Goal: Task Accomplishment & Management: Manage account settings

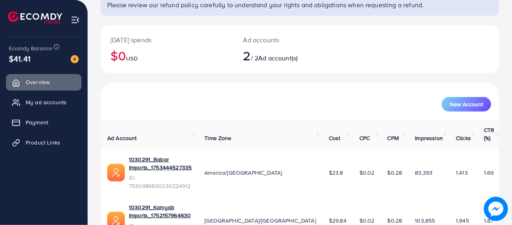
scroll to position [73, 0]
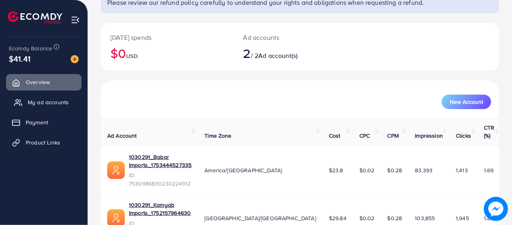
click at [40, 104] on span "My ad accounts" at bounding box center [48, 102] width 41 height 8
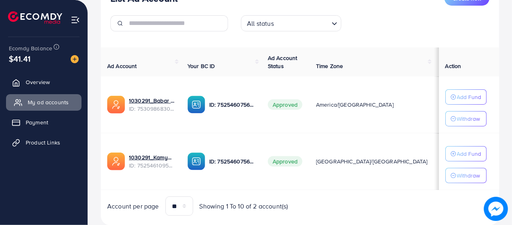
scroll to position [117, 0]
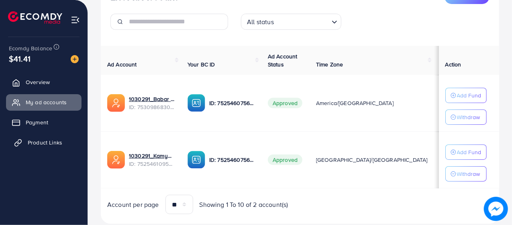
click at [55, 137] on link "Product Links" at bounding box center [44, 142] width 76 height 16
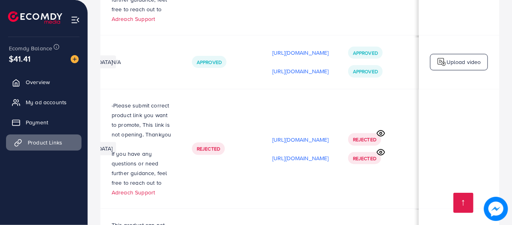
scroll to position [0, 278]
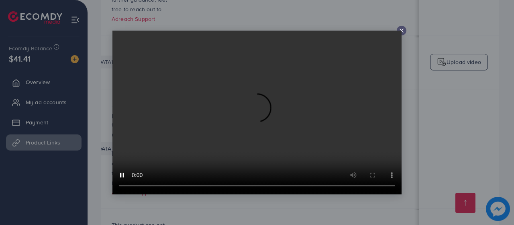
click at [404, 27] on div at bounding box center [402, 31] width 10 height 10
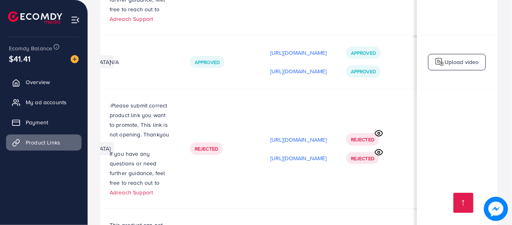
scroll to position [0, 276]
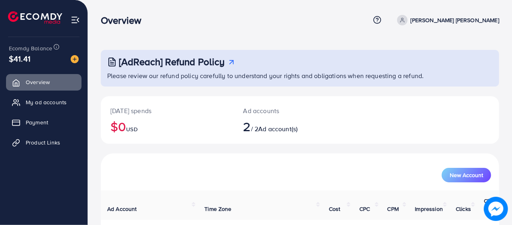
scroll to position [83, 0]
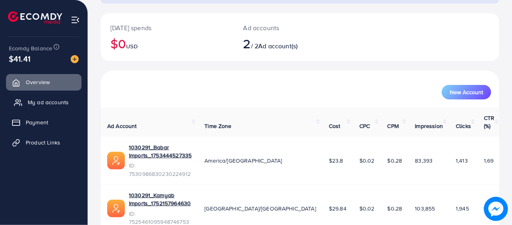
click at [54, 106] on span "My ad accounts" at bounding box center [48, 102] width 41 height 8
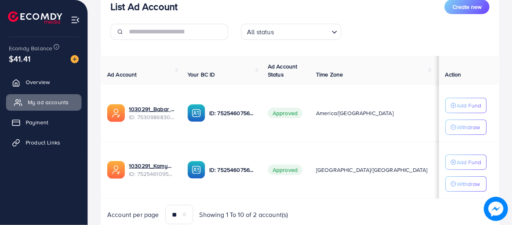
scroll to position [107, 0]
click at [157, 111] on link "1030291_Babar Imports_1753444527335" at bounding box center [152, 108] width 46 height 8
click at [153, 111] on link "1030291_Babar Imports_1753444527335" at bounding box center [152, 108] width 46 height 8
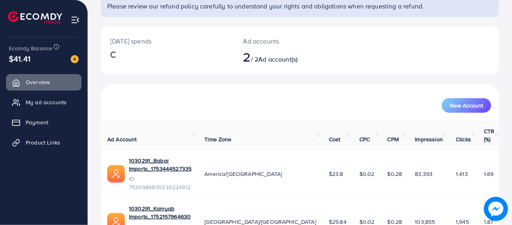
scroll to position [83, 0]
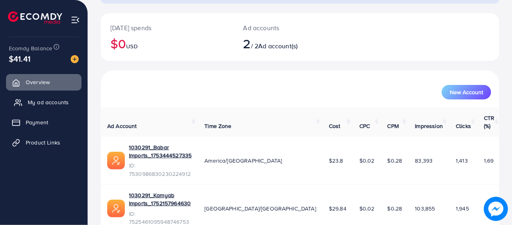
click at [61, 96] on link "My ad accounts" at bounding box center [44, 102] width 76 height 16
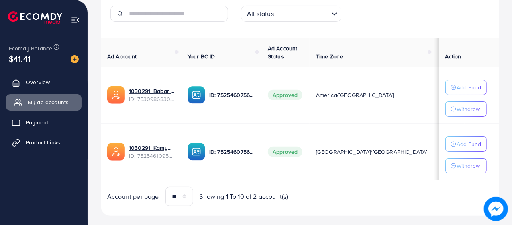
scroll to position [126, 0]
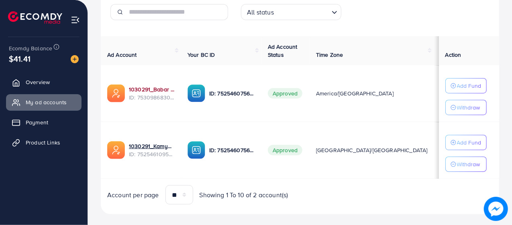
click at [160, 92] on link "1030291_Babar Imports_1753444527335" at bounding box center [152, 89] width 46 height 8
click at [167, 88] on link "1030291_Babar Imports_1753444527335" at bounding box center [152, 89] width 46 height 8
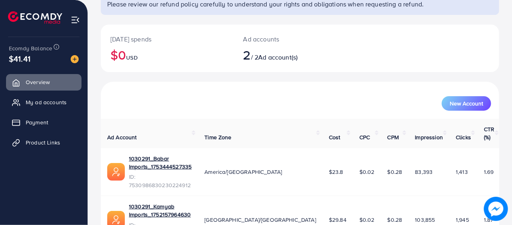
scroll to position [83, 0]
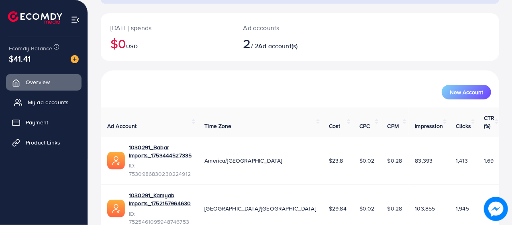
click at [45, 104] on span "My ad accounts" at bounding box center [48, 102] width 41 height 8
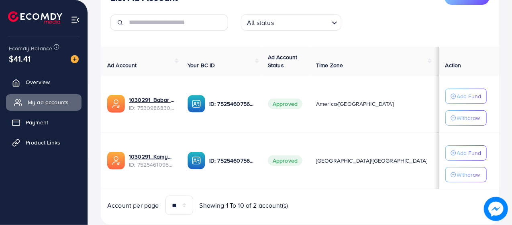
scroll to position [136, 0]
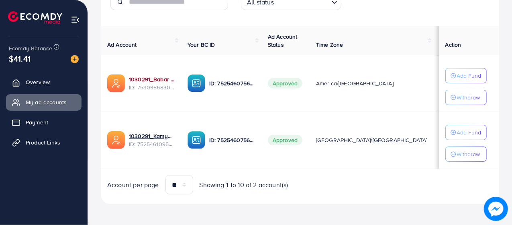
click at [147, 81] on link "1030291_Babar Imports_1753444527335" at bounding box center [152, 79] width 46 height 8
click at [149, 76] on link "1030291_Babar Imports_1753444527335" at bounding box center [152, 79] width 46 height 8
